Goal: Check status: Check status

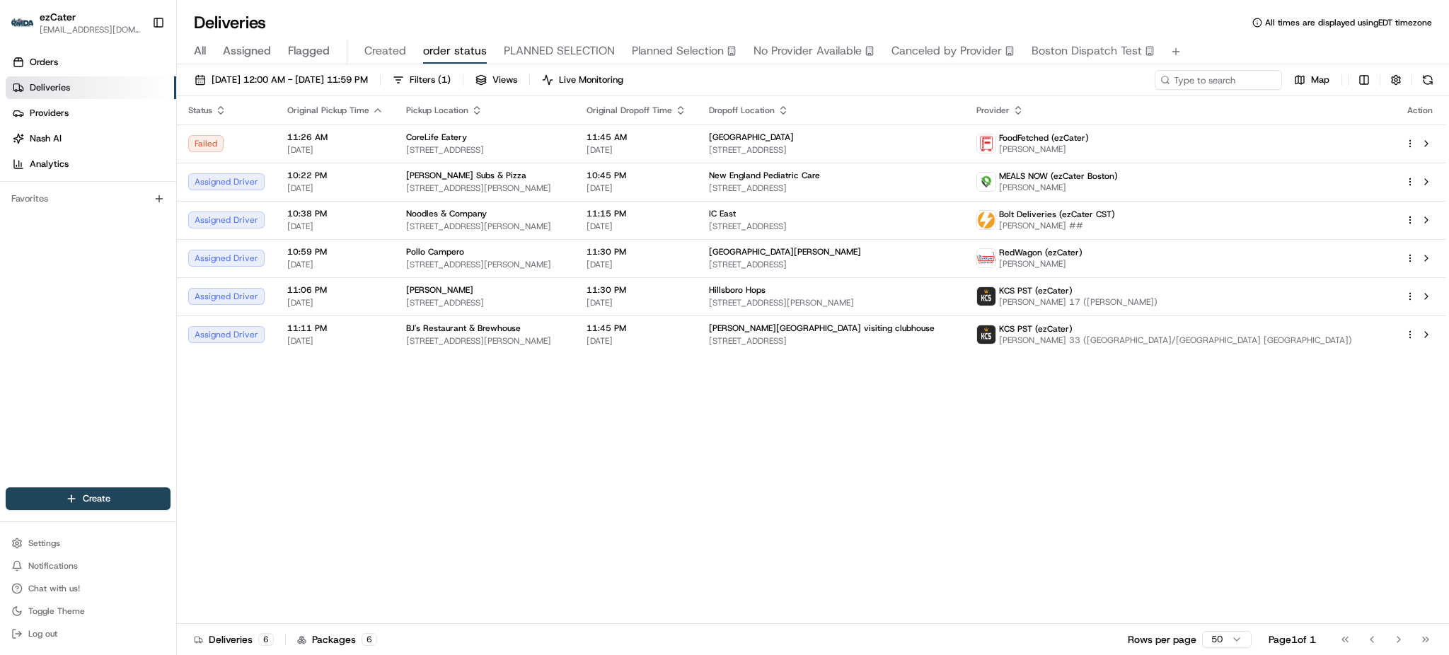
click at [387, 438] on div "Status Original Pickup Time Pickup Location Original Dropoff Time Dropoff Locat…" at bounding box center [811, 360] width 1269 height 528
click at [1193, 82] on input at bounding box center [1197, 80] width 170 height 20
paste input "7J8UXM"
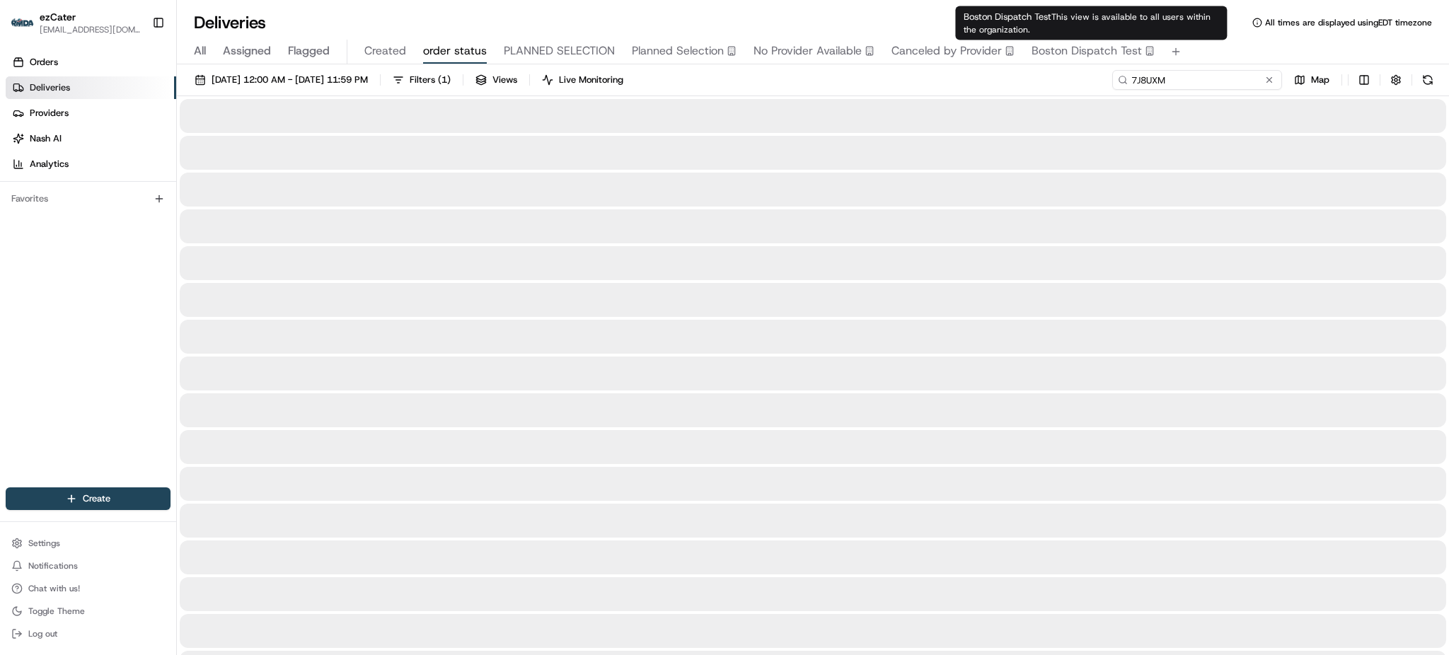
type input "7J8UXM"
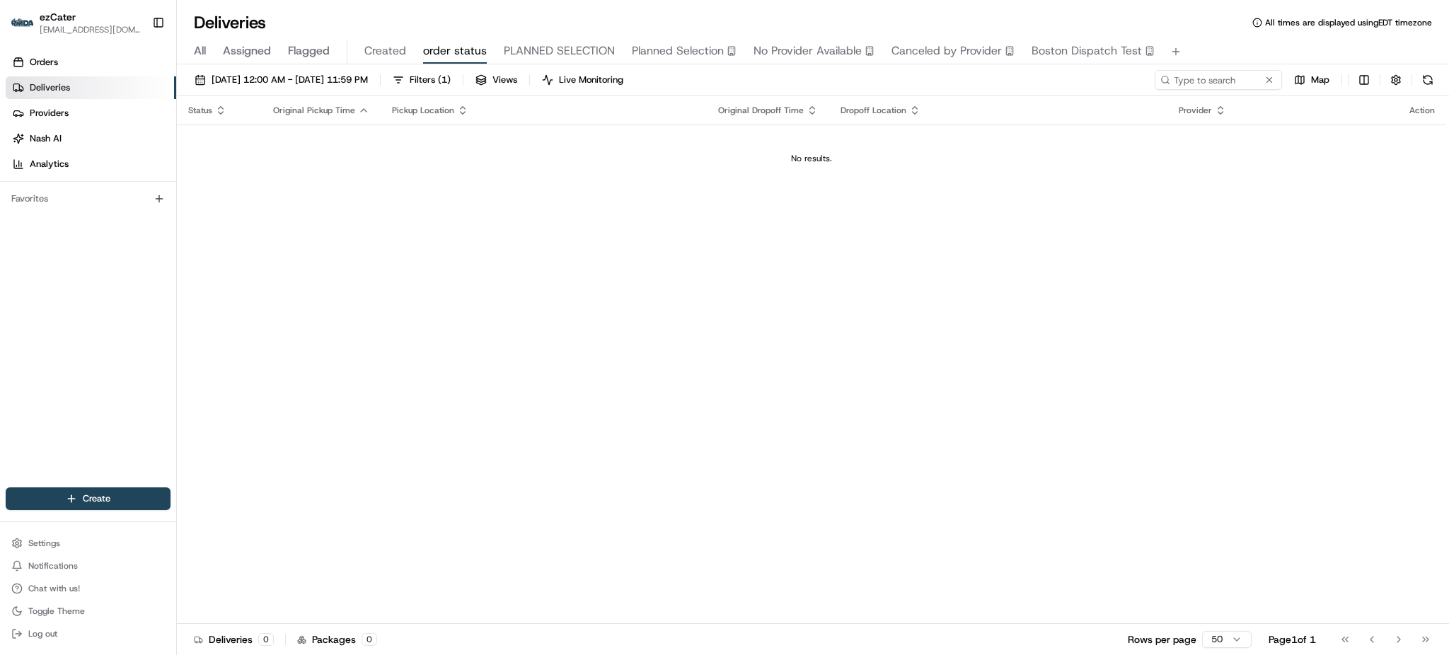
click at [199, 50] on span "All" at bounding box center [200, 50] width 12 height 17
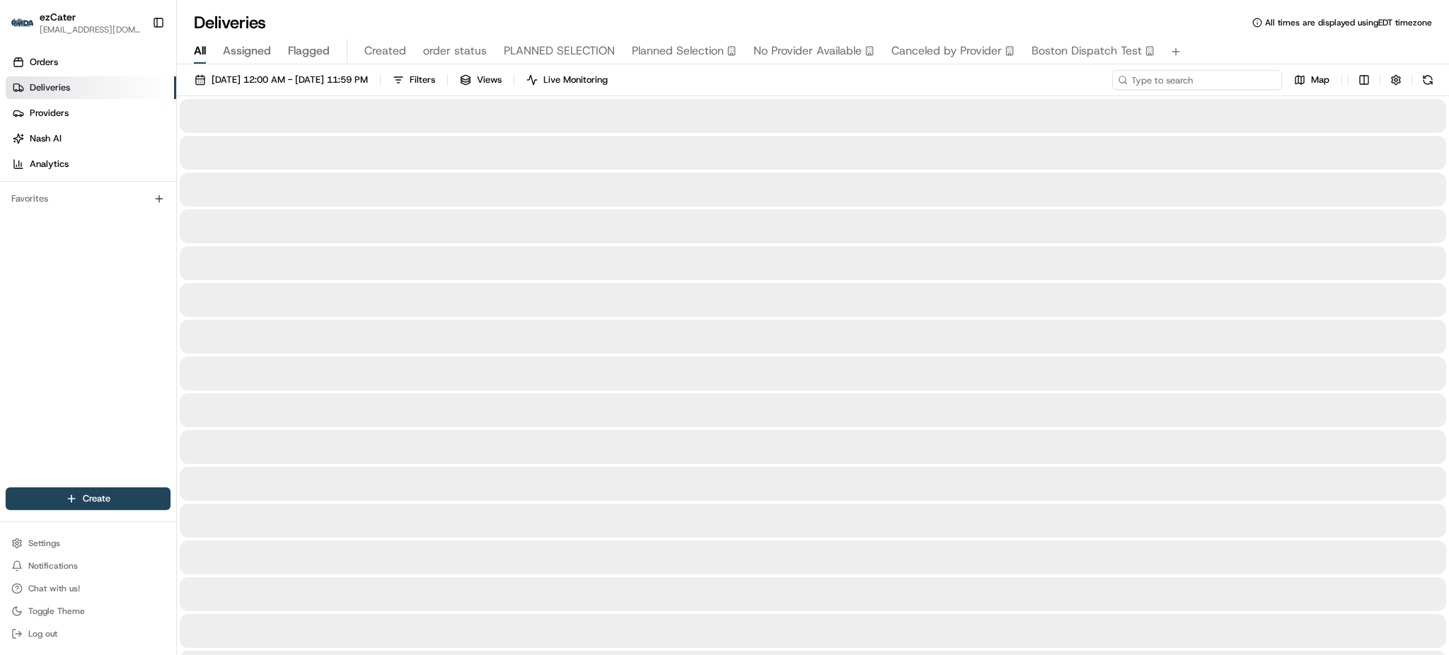
click at [1237, 84] on input at bounding box center [1197, 80] width 170 height 20
paste input "7J8UXM"
click at [1209, 28] on div "Deliveries All times are displayed using EDT timezone" at bounding box center [813, 22] width 1272 height 23
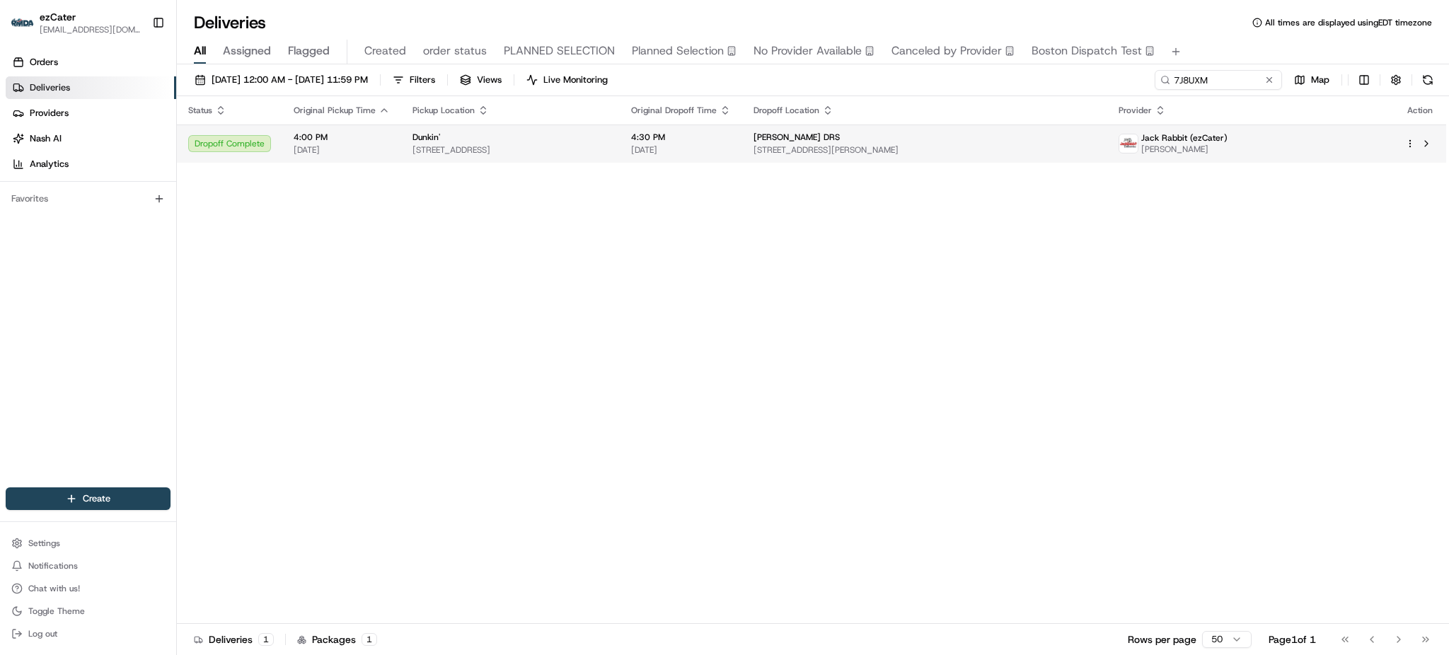
click at [742, 159] on td "4:30 PM [DATE]" at bounding box center [681, 144] width 122 height 38
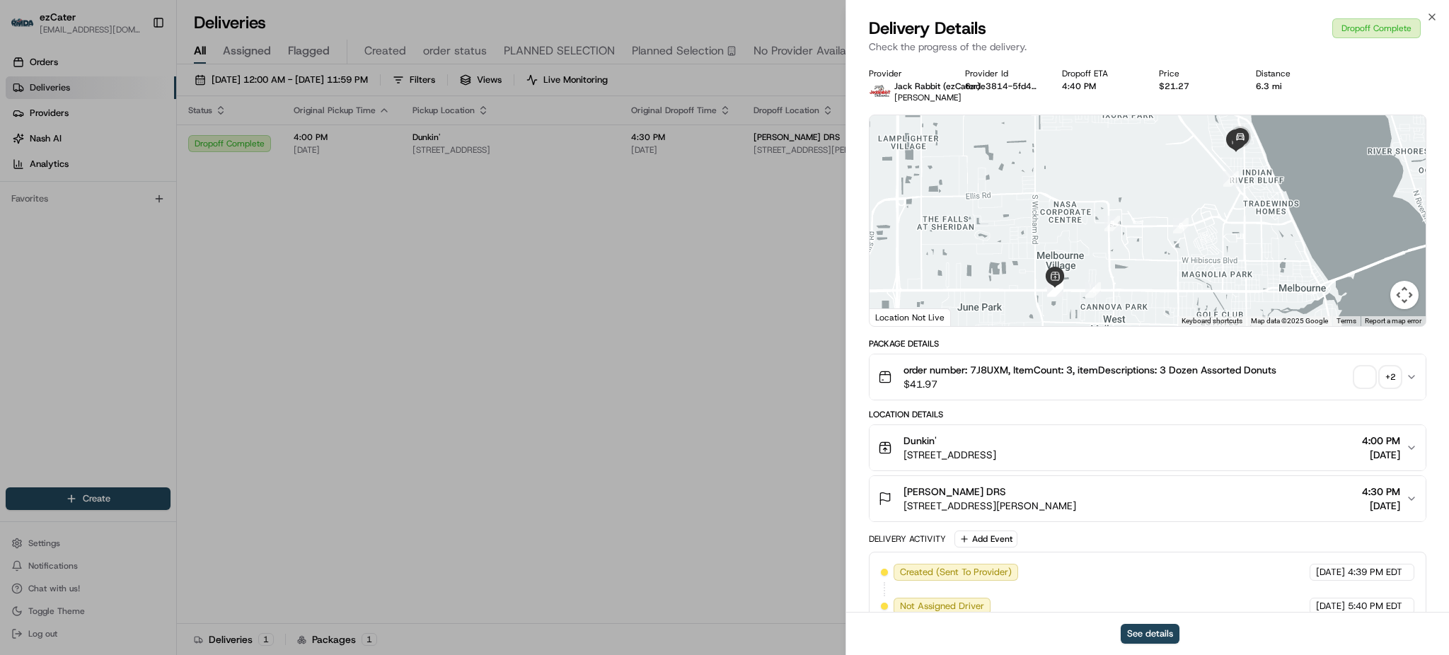
scroll to position [296, 0]
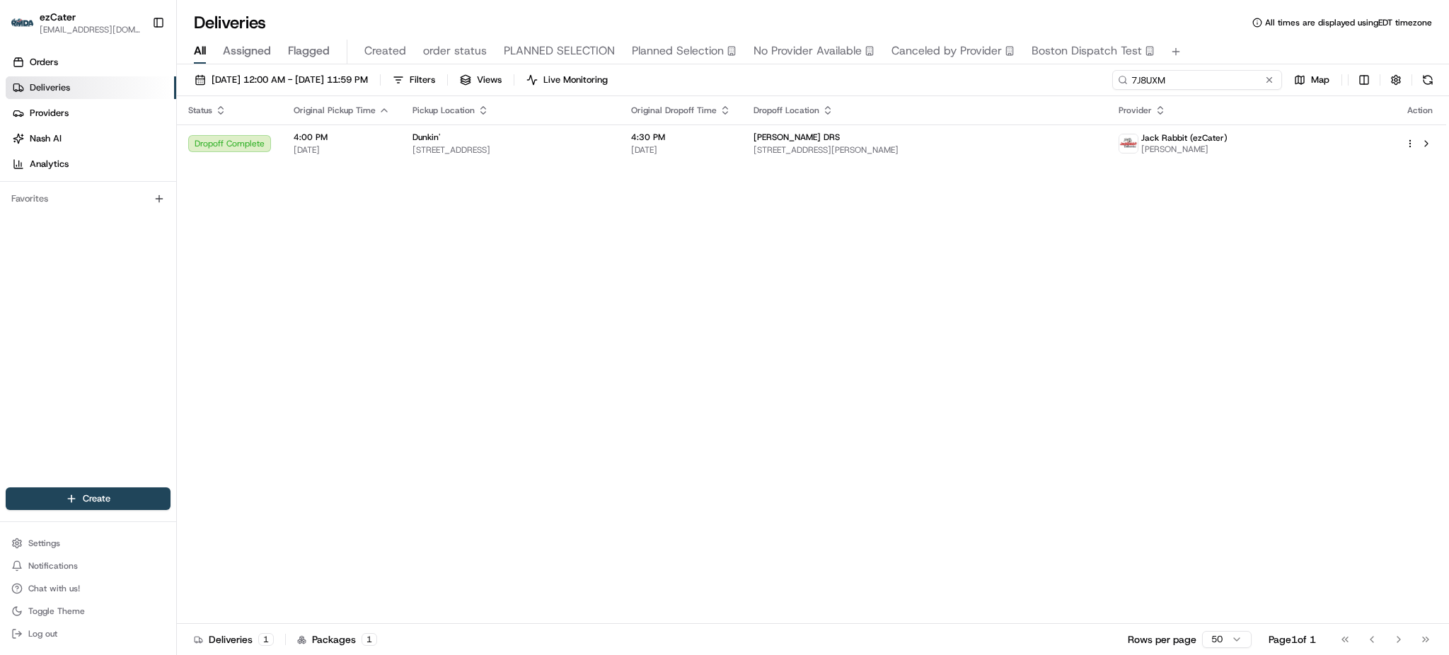
click at [1203, 88] on input "7J8UXM" at bounding box center [1197, 80] width 170 height 20
paste input "UV2KUY"
click at [1219, 37] on div "All Assigned Flagged Created order status PLANNED SELECTION Planned Selection N…" at bounding box center [813, 49] width 1272 height 30
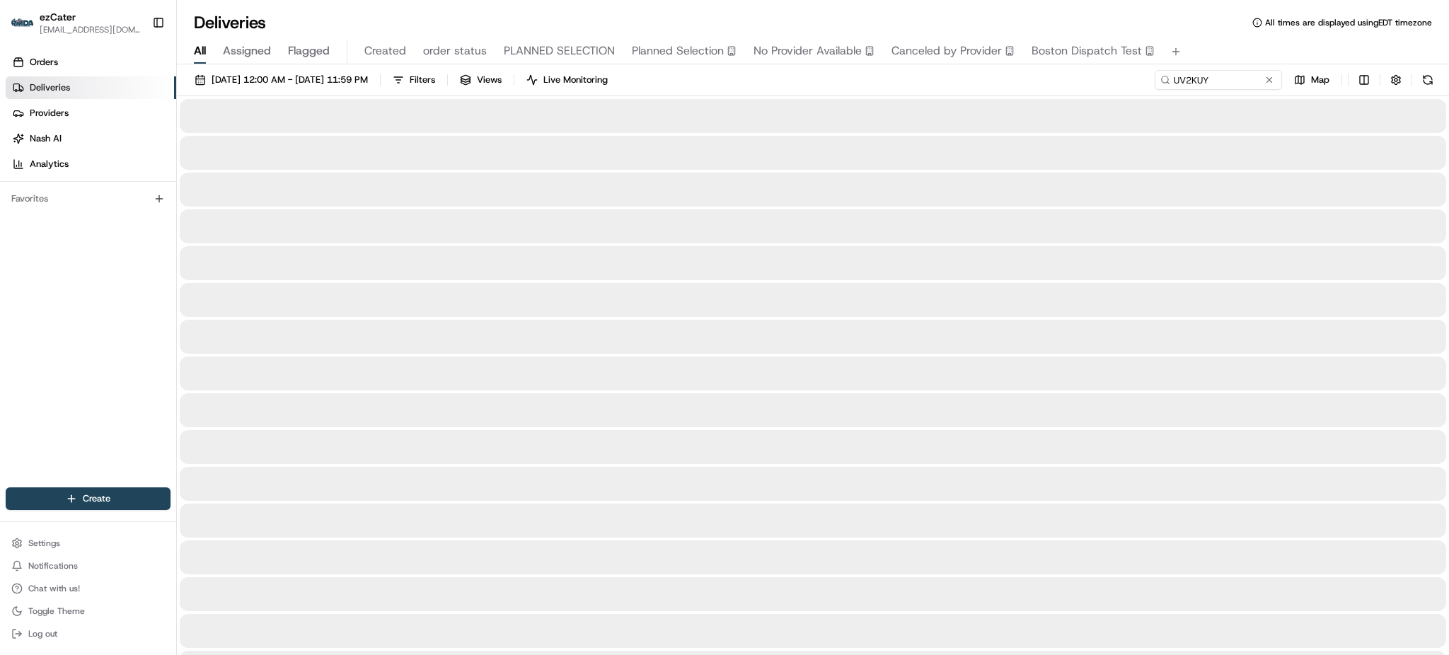
click at [1114, 82] on div "[DATE] 12:00 AM - [DATE] 11:59 PM Filters Views Live Monitoring UV2KUY Map" at bounding box center [813, 83] width 1272 height 26
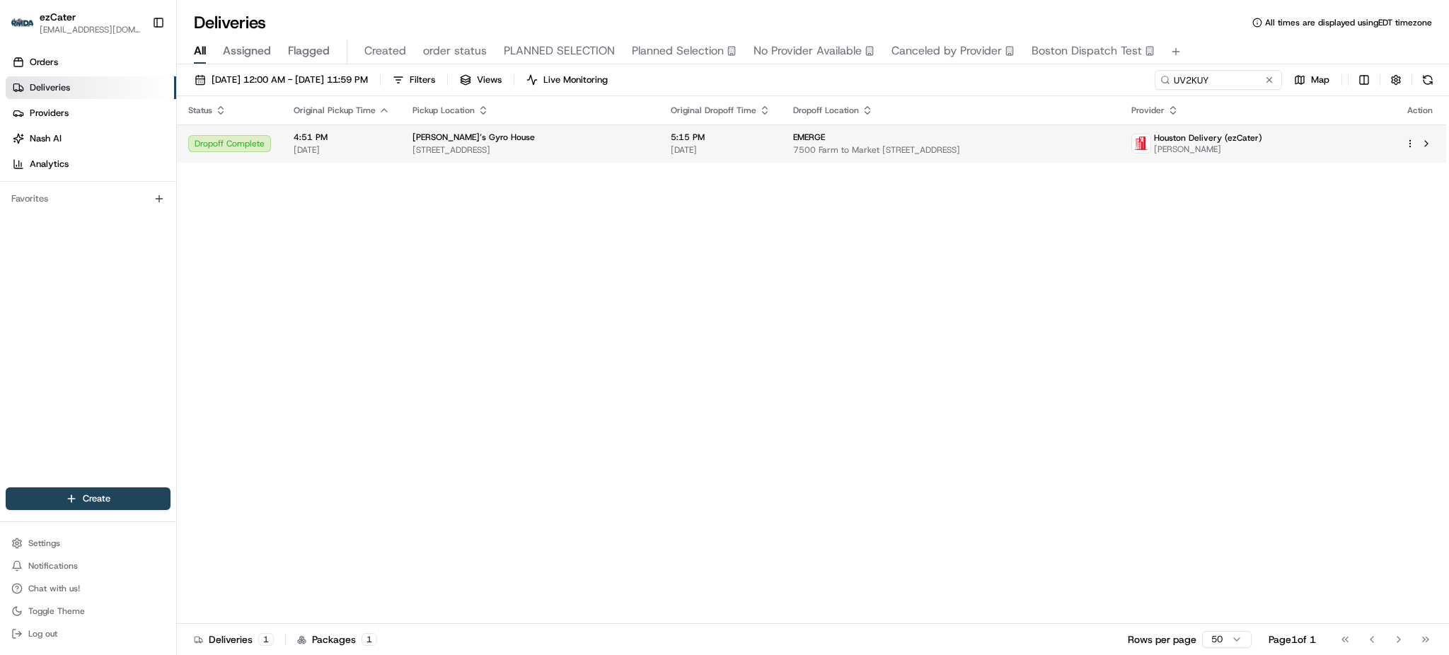
click at [1046, 135] on div "EMERGE" at bounding box center [951, 137] width 316 height 11
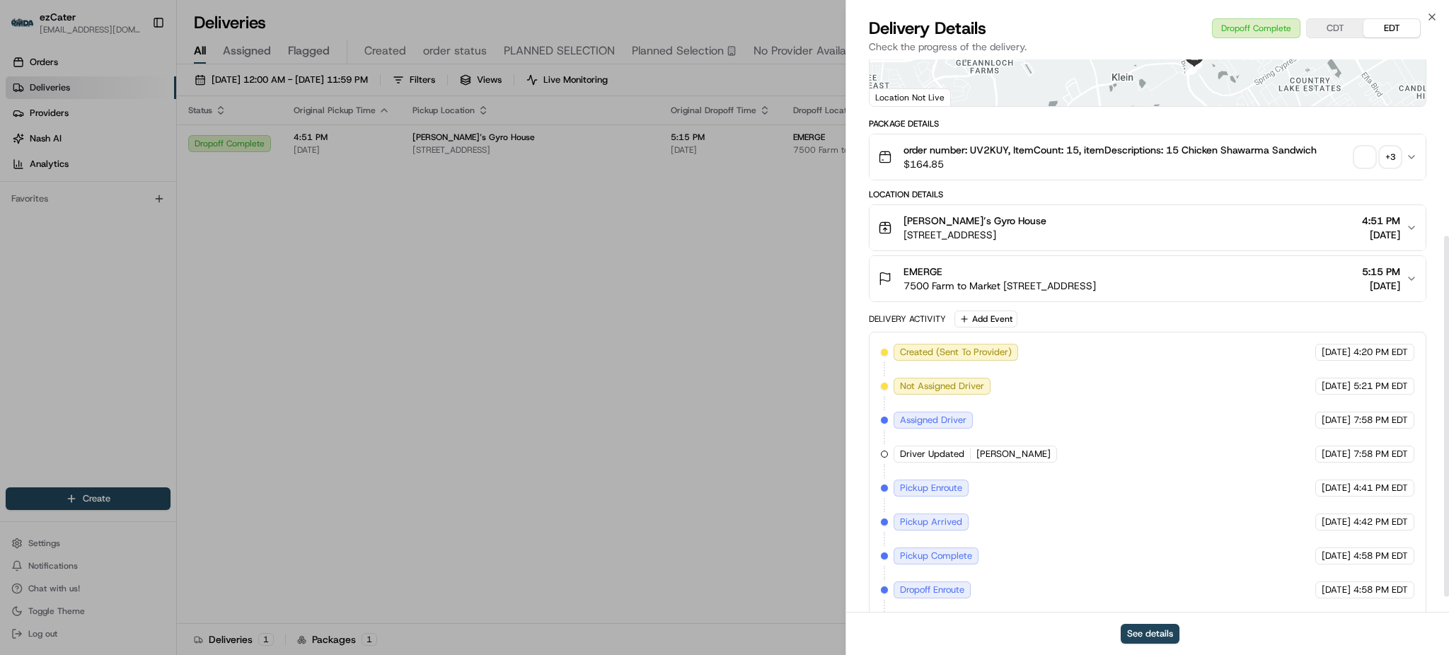
scroll to position [296, 0]
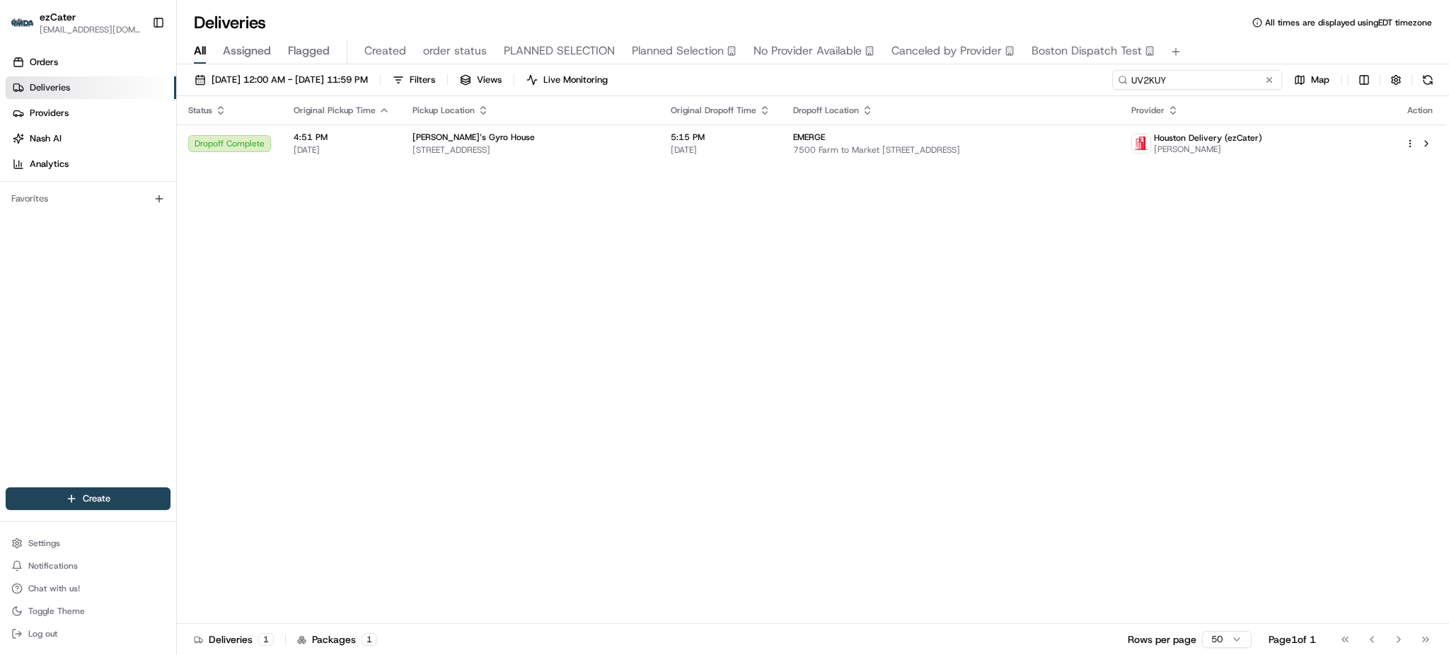
click at [1206, 75] on input "UV2KUY" at bounding box center [1197, 80] width 170 height 20
paste input "Q2HC8V"
click at [1205, 44] on div "All Assigned Flagged Created order status PLANNED SELECTION Planned Selection N…" at bounding box center [813, 52] width 1272 height 25
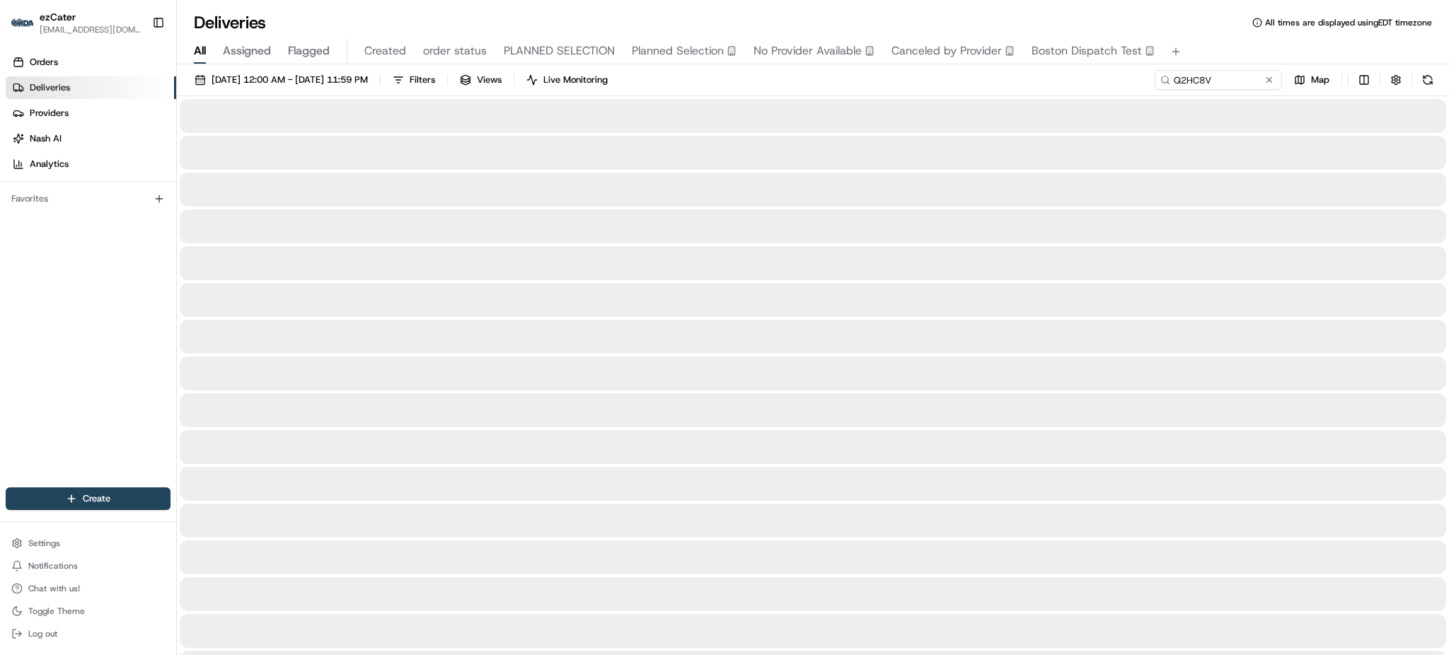
click at [1098, 86] on div "[DATE] 12:00 AM - [DATE] 11:59 PM Filters Views Live Monitoring Q2HC8V Map" at bounding box center [813, 83] width 1272 height 26
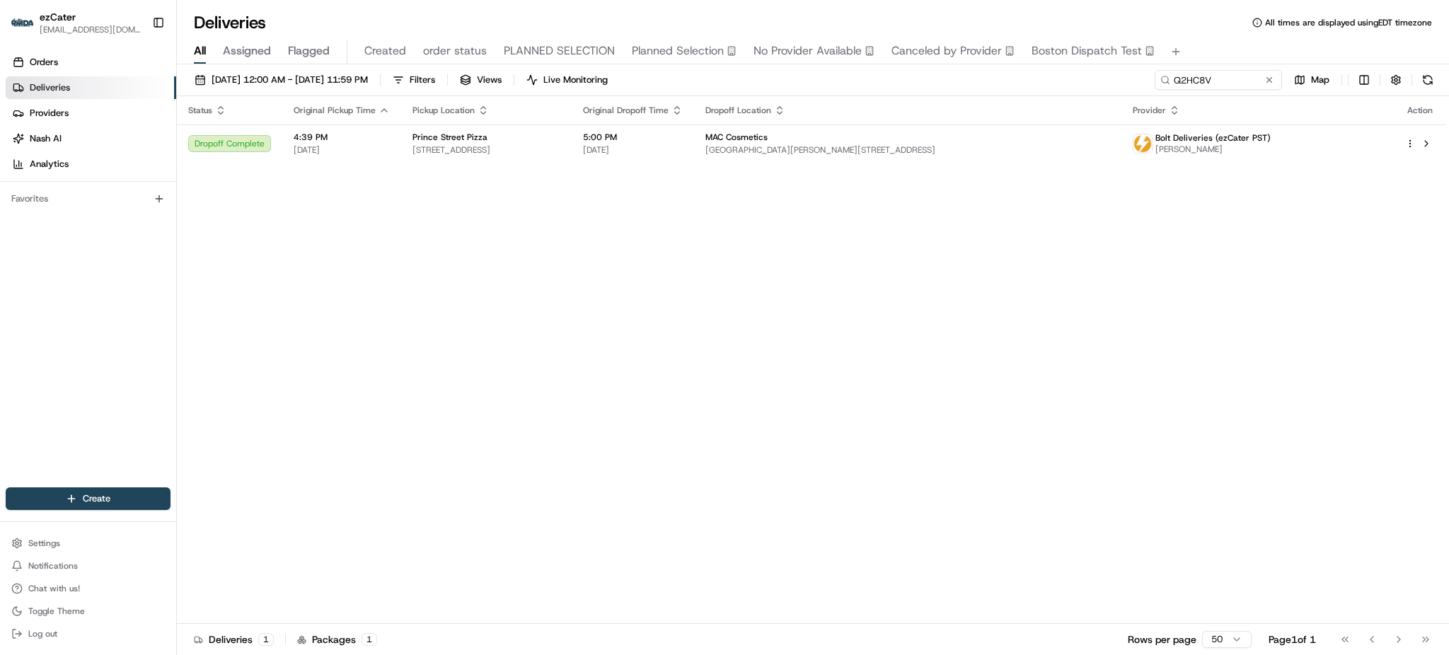
click at [780, 150] on td "MAC Cosmetics [GEOGRAPHIC_DATA][PERSON_NAME], [STREET_ADDRESS]" at bounding box center [908, 144] width 428 height 38
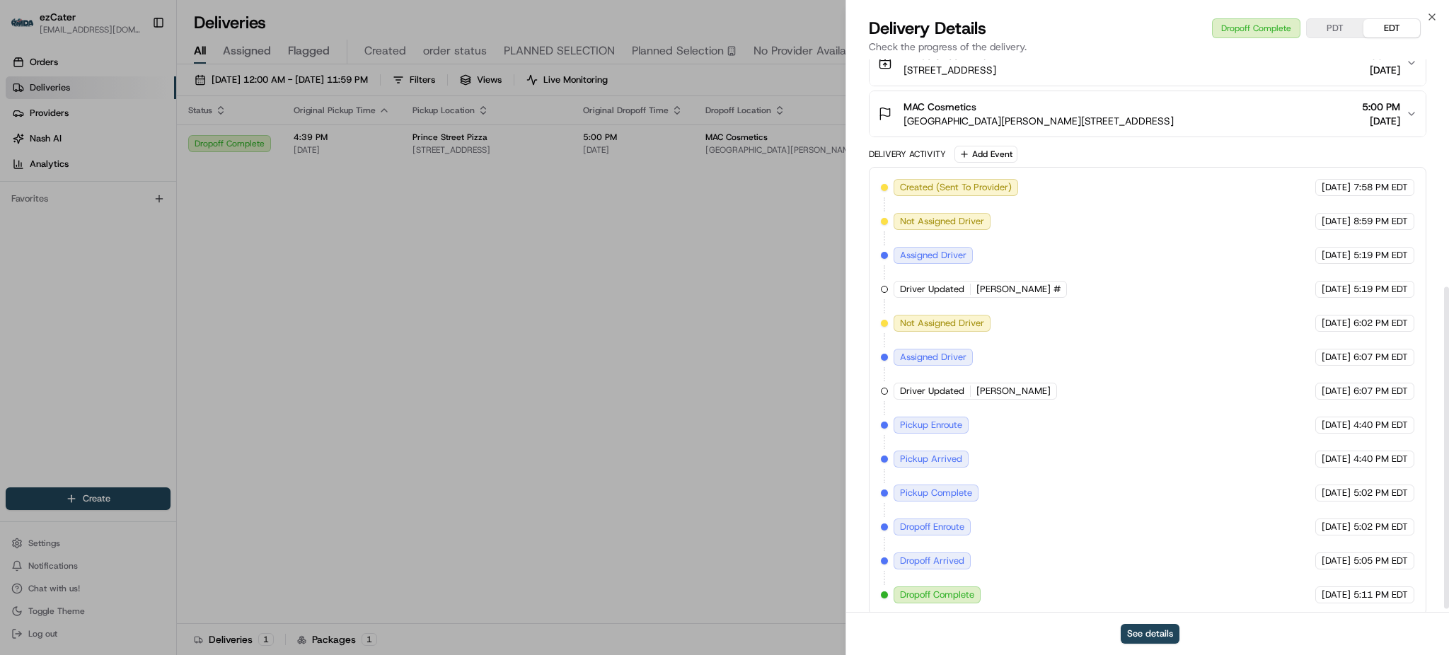
scroll to position [398, 0]
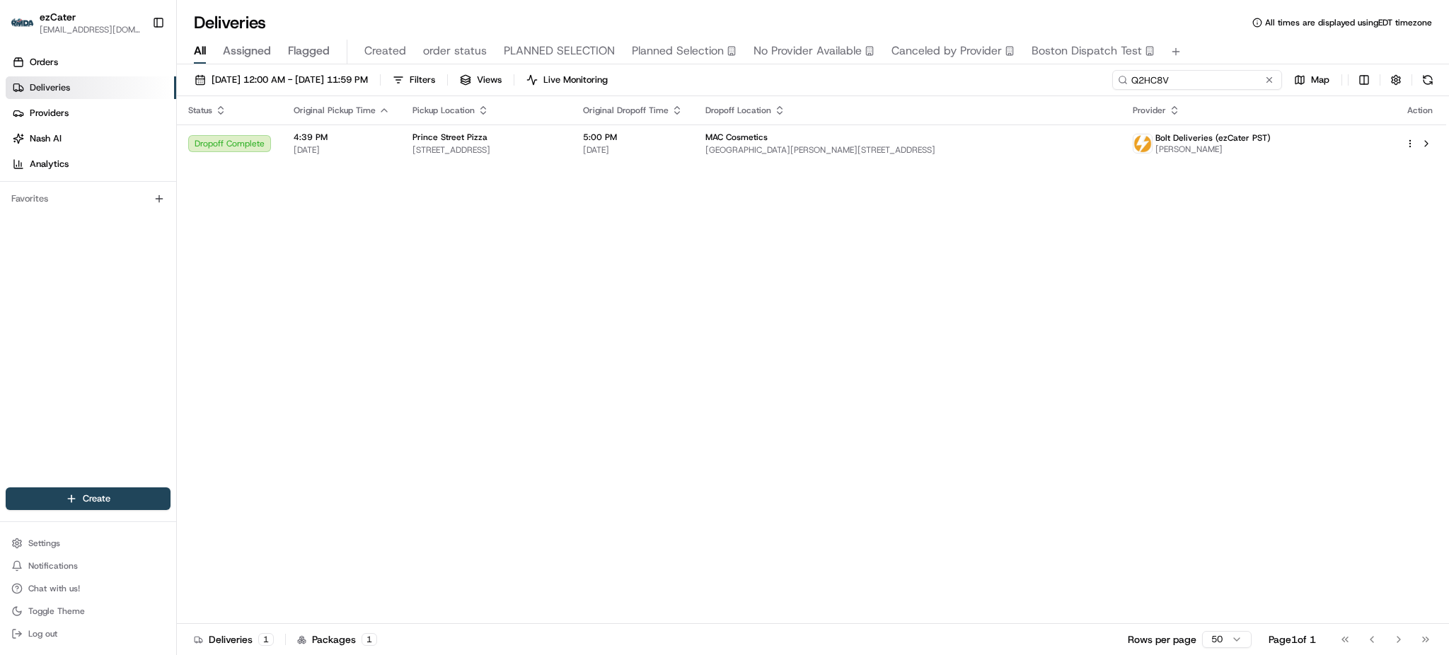
click at [1184, 85] on input "Q2HC8V" at bounding box center [1197, 80] width 170 height 20
paste input "URR6UX"
type input "URR6UX"
click at [1196, 44] on div "All Assigned Flagged Created order status PLANNED SELECTION Planned Selection N…" at bounding box center [813, 52] width 1272 height 25
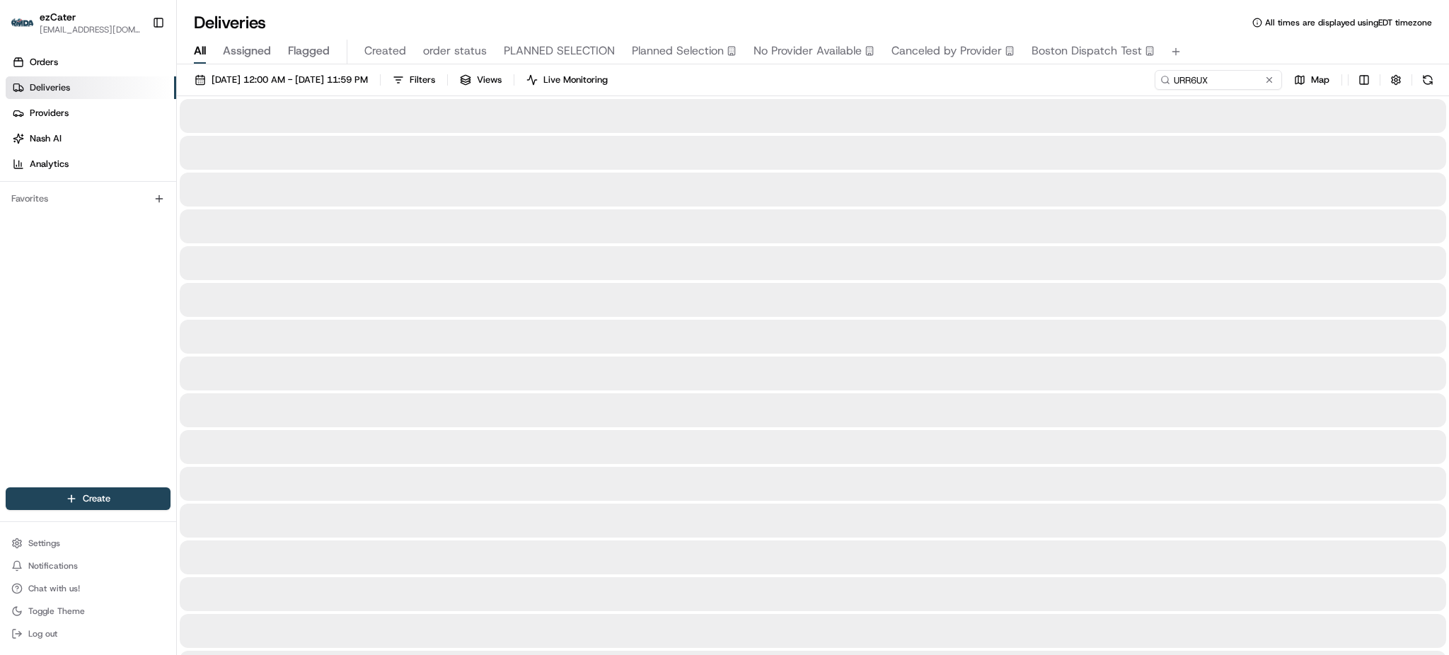
click at [1205, 29] on div "Deliveries All times are displayed using EDT timezone" at bounding box center [813, 22] width 1272 height 23
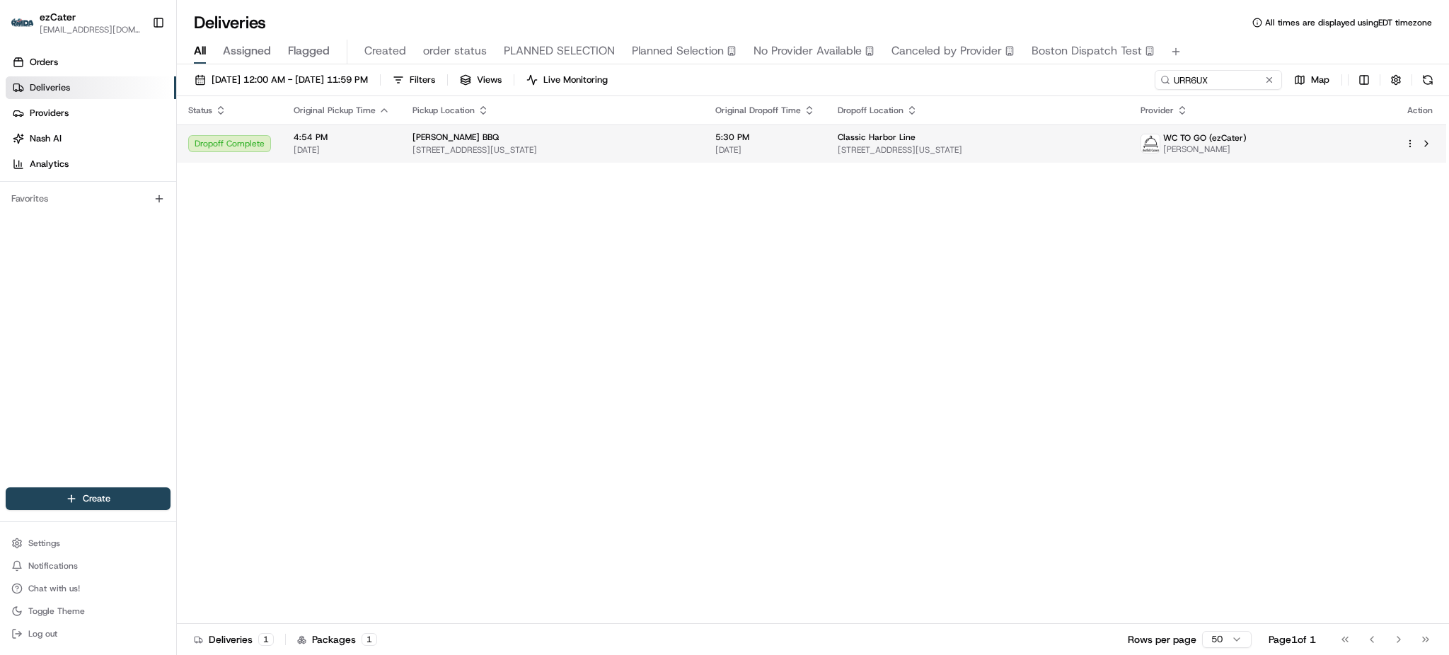
click at [1009, 136] on div "Classic Harbor Line" at bounding box center [978, 137] width 280 height 11
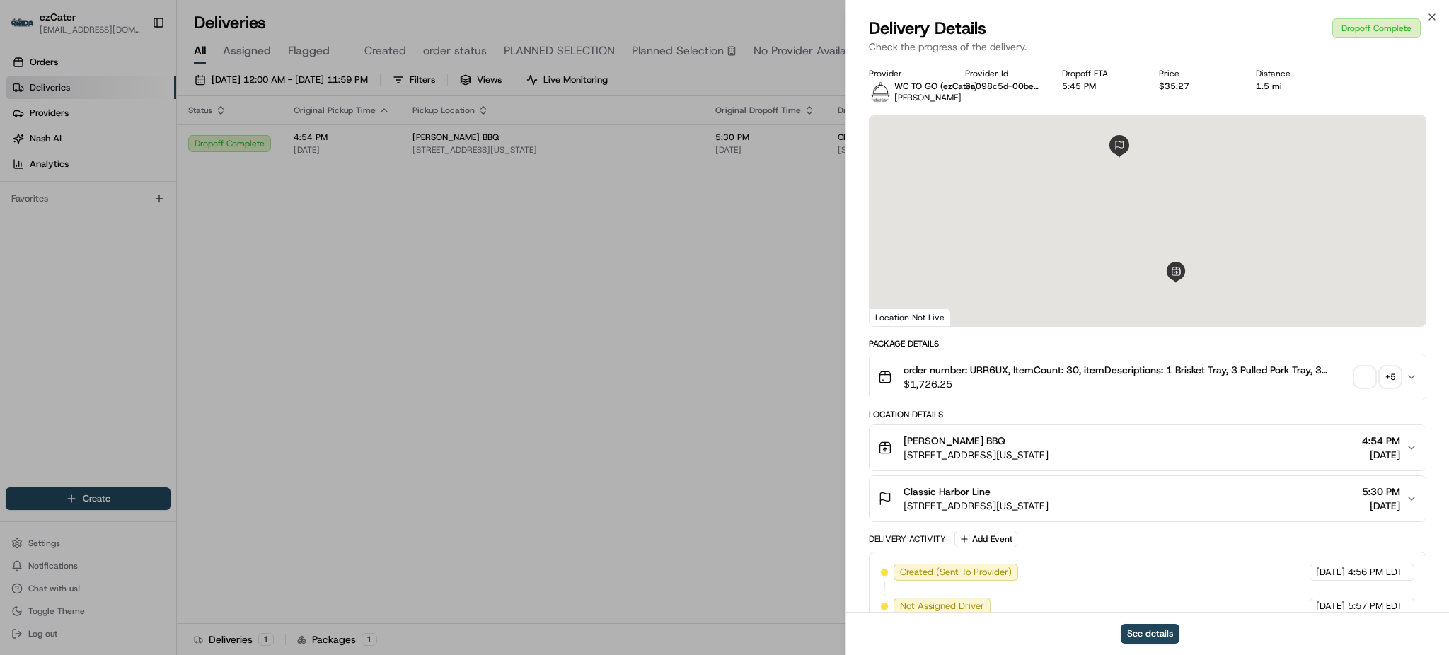
scroll to position [296, 0]
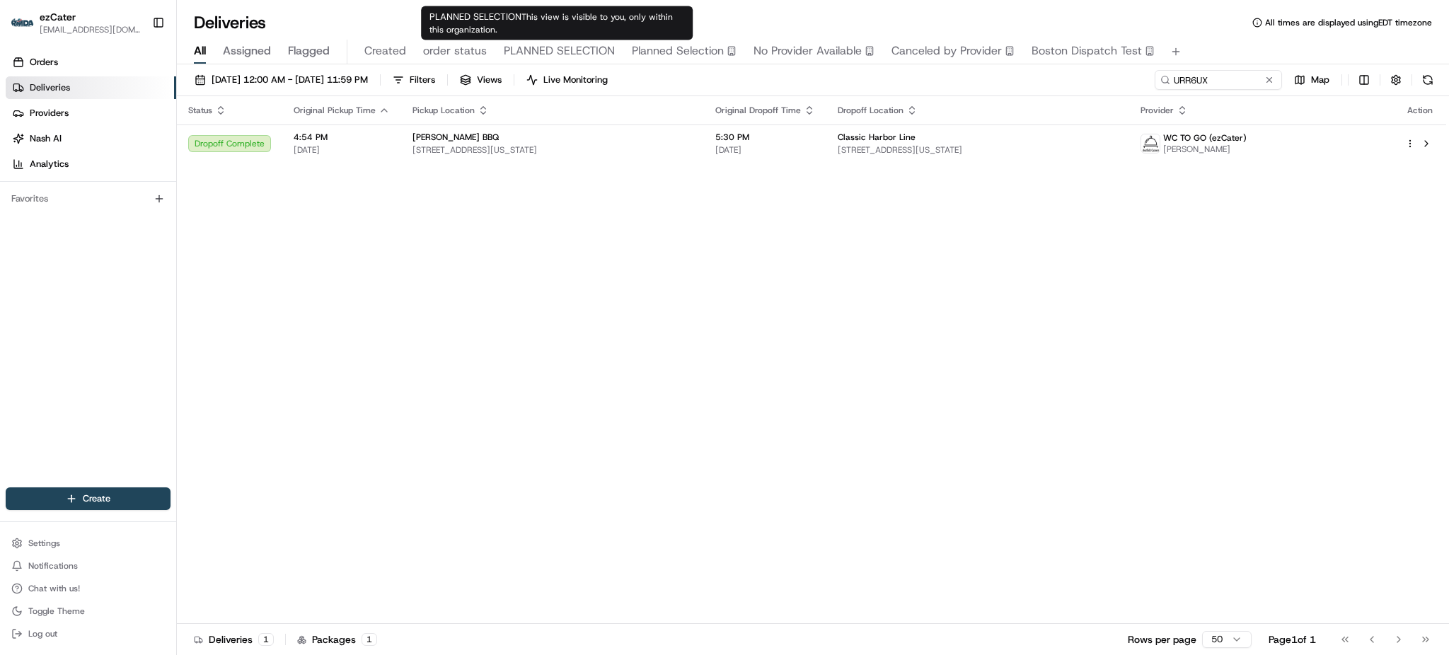
click at [478, 57] on span "order status" at bounding box center [455, 50] width 64 height 17
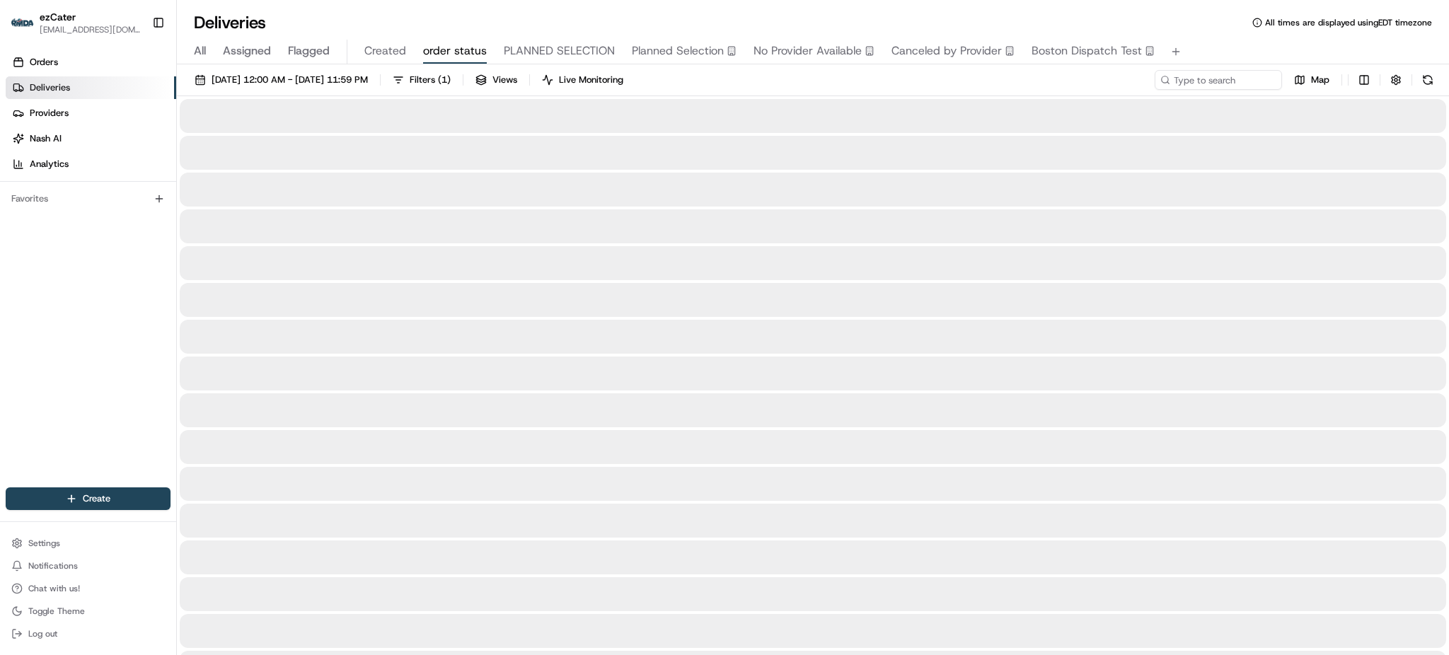
click at [1225, 41] on div "All Assigned Flagged Created order status PLANNED SELECTION Planned Selection N…" at bounding box center [813, 52] width 1272 height 25
